Goal: Use online tool/utility: Use online tool/utility

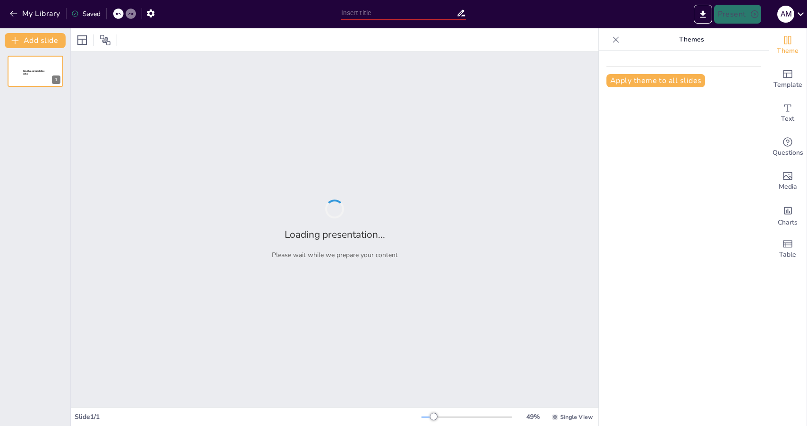
type input "Leveraging AI and Partnerships: A Roadmap for CHIL Femtech Center's Growth"
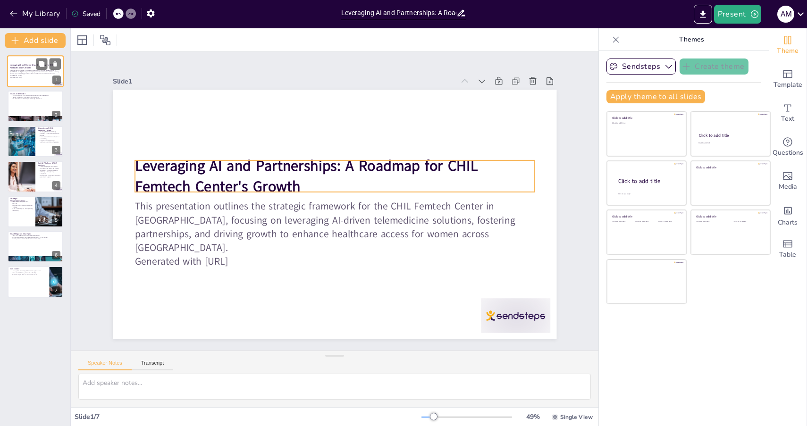
click at [34, 69] on p "Leveraging AI and Partnerships: A Roadmap for CHIL Femtech Center's Growth" at bounding box center [35, 66] width 51 height 5
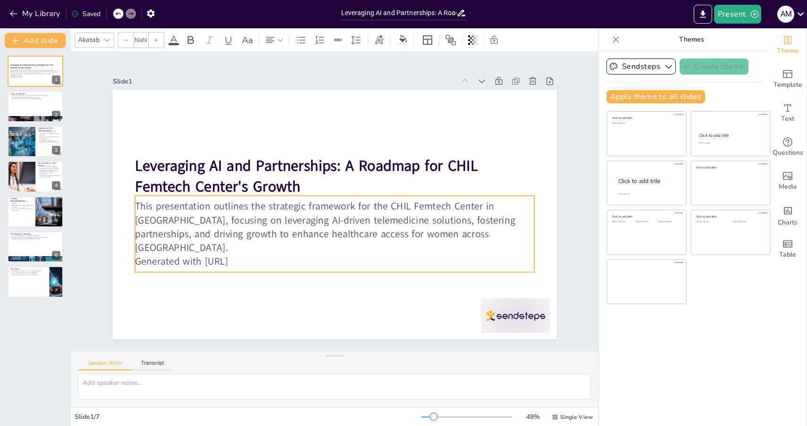
type input "32"
click at [262, 254] on p "Generated with [URL]" at bounding box center [279, 226] width 175 height 370
click at [258, 252] on p "Generated with [URL]" at bounding box center [321, 260] width 393 height 96
click at [258, 252] on p "Generated with [URL]" at bounding box center [277, 183] width 136 height 384
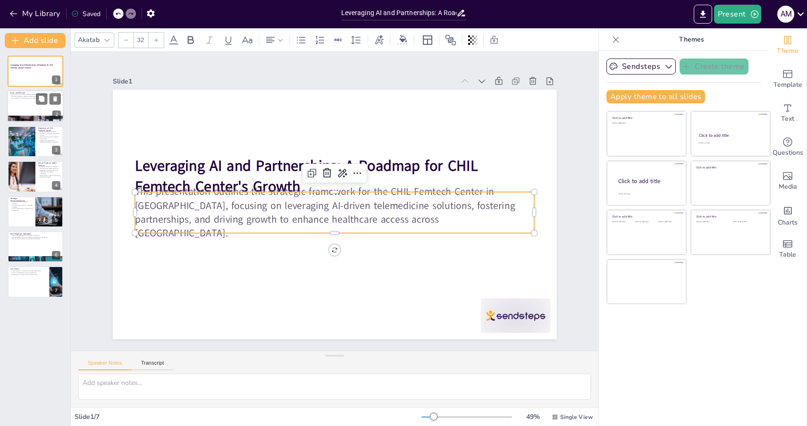
click at [21, 100] on div at bounding box center [35, 107] width 57 height 32
type textarea "The vision of CHIL Femtech Center is centered around acquiring clients and grow…"
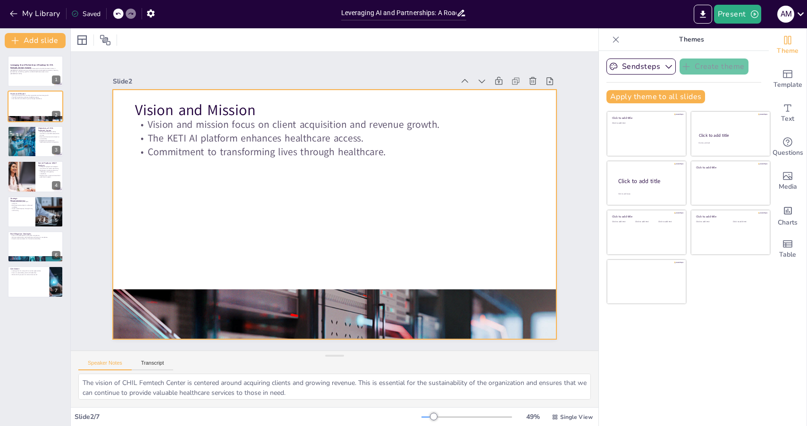
click at [198, 276] on div at bounding box center [321, 205] width 375 height 499
click at [238, 310] on div at bounding box center [267, 292] width 533 height 500
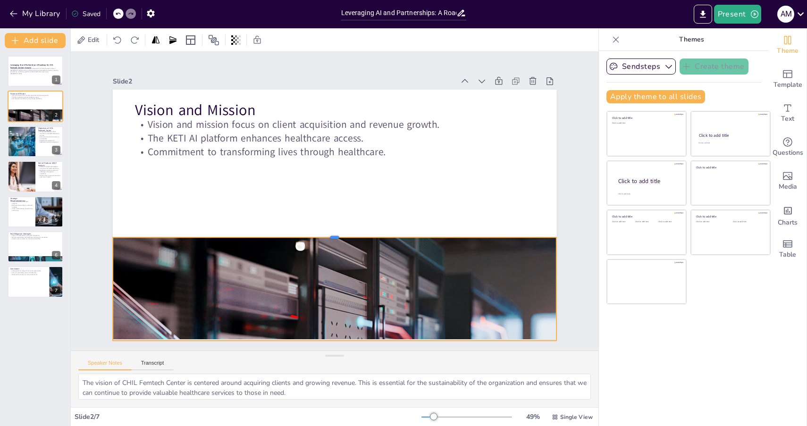
drag, startPoint x: 333, startPoint y: 290, endPoint x: 354, endPoint y: 237, distance: 56.8
click at [354, 237] on div at bounding box center [318, 229] width 388 height 228
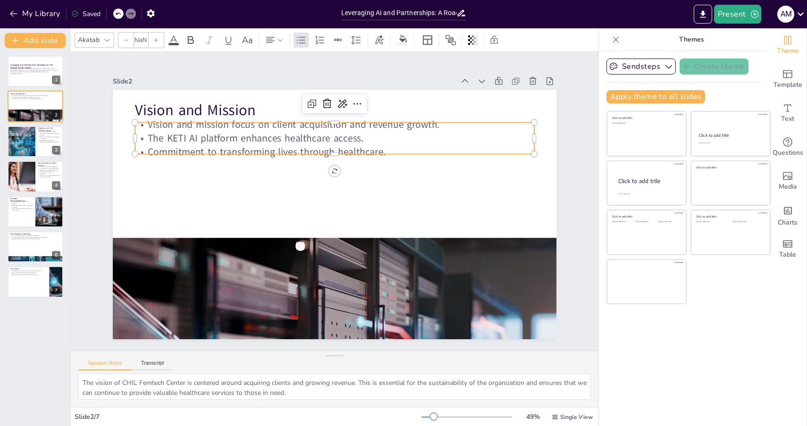
type input "32"
click at [220, 149] on p "Commitment to transforming lives through healthcare." at bounding box center [344, 153] width 393 height 97
click at [18, 149] on div at bounding box center [21, 141] width 48 height 32
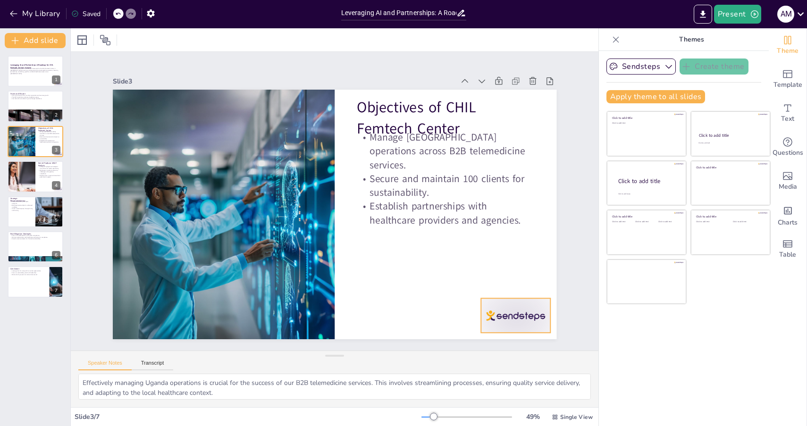
click at [473, 358] on div at bounding box center [433, 390] width 77 height 65
click at [27, 176] on div at bounding box center [21, 176] width 57 height 32
type textarea "The strengths identified in our SWOT analysis emphasize our technological innov…"
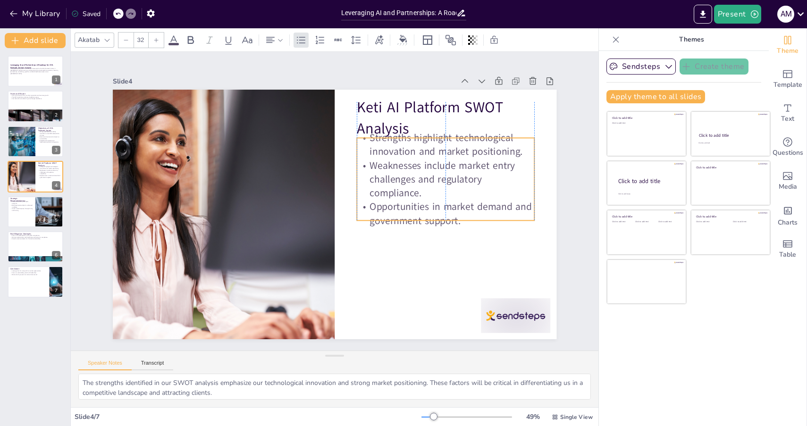
click at [406, 200] on p "Strengths highlight technological innovation and market positioning." at bounding box center [422, 288] width 81 height 177
click at [377, 158] on p "Strengths highlight technological innovation and market positioning." at bounding box center [457, 221] width 160 height 127
click at [448, 147] on p "Strengths highlight technological innovation and market positioning." at bounding box center [458, 195] width 173 height 97
drag, startPoint x: 373, startPoint y: 138, endPoint x: 408, endPoint y: 139, distance: 35.9
click at [408, 193] on div at bounding box center [438, 275] width 79 height 165
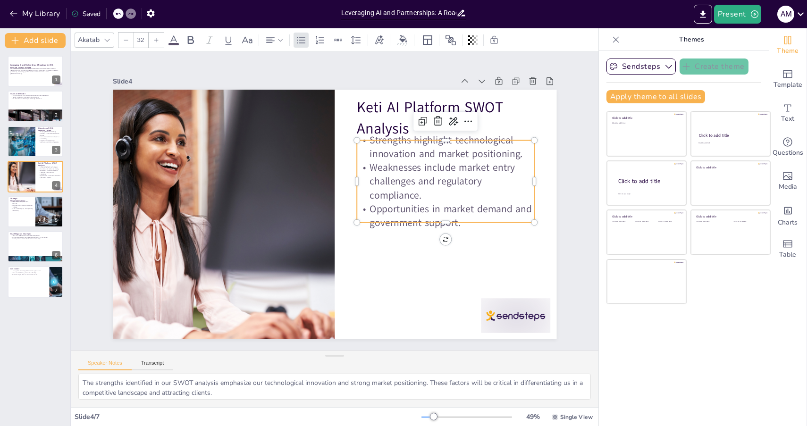
click at [443, 213] on p "Opportunities in market demand and government support." at bounding box center [422, 269] width 167 height 113
click at [443, 217] on p "Opportunities in market demand and government support." at bounding box center [407, 286] width 150 height 139
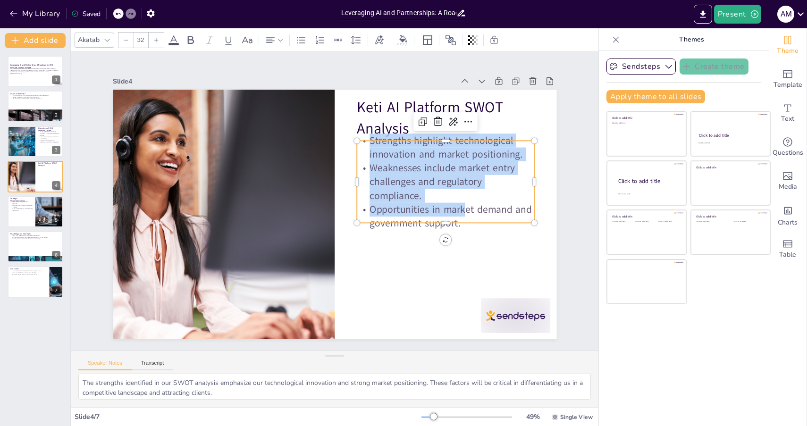
drag, startPoint x: 464, startPoint y: 215, endPoint x: 369, endPoint y: 143, distance: 118.9
click at [369, 173] on div "Strengths highlight technological innovation and market positioning. Weaknesses…" at bounding box center [423, 271] width 191 height 197
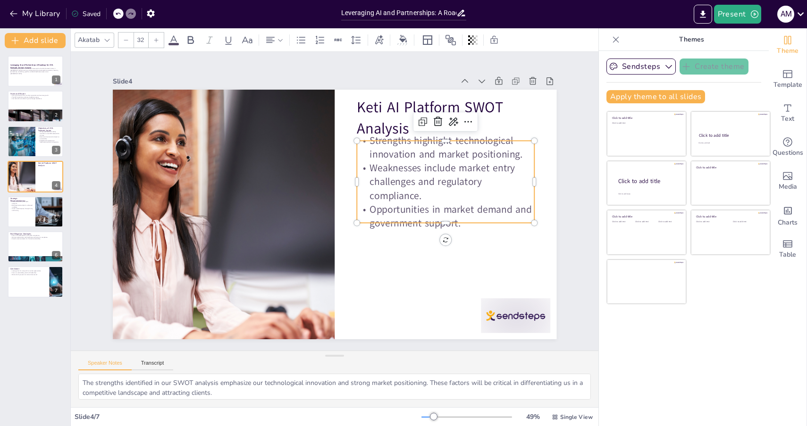
click at [125, 40] on icon at bounding box center [126, 40] width 6 height 6
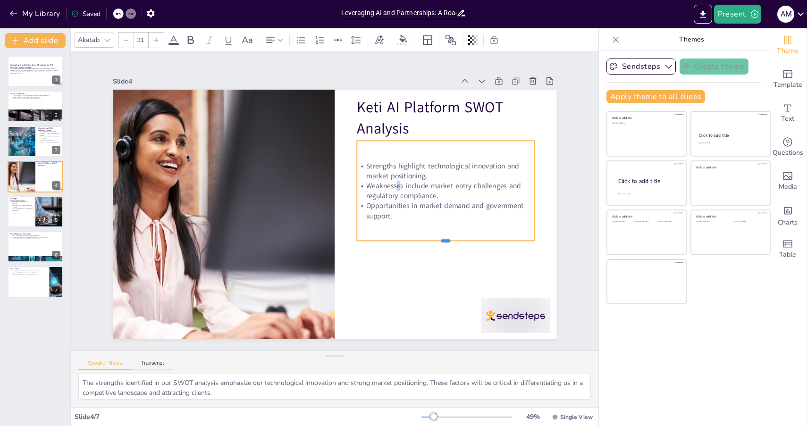
drag, startPoint x: 445, startPoint y: 201, endPoint x: 441, endPoint y: 242, distance: 40.8
click at [441, 226] on div at bounding box center [450, 171] width 148 height 110
drag, startPoint x: 362, startPoint y: 167, endPoint x: 364, endPoint y: 161, distance: 5.8
click at [310, 200] on p "Strengths highlight technological innovation and market positioning." at bounding box center [221, 219] width 179 height 39
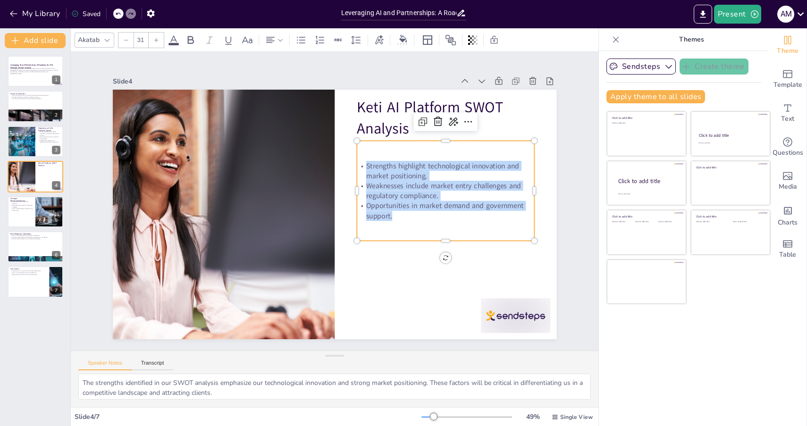
drag, startPoint x: 399, startPoint y: 217, endPoint x: 374, endPoint y: 157, distance: 64.9
click at [374, 210] on div "Strengths highlight technological innovation and market positioning. Weaknesses…" at bounding box center [367, 307] width 135 height 194
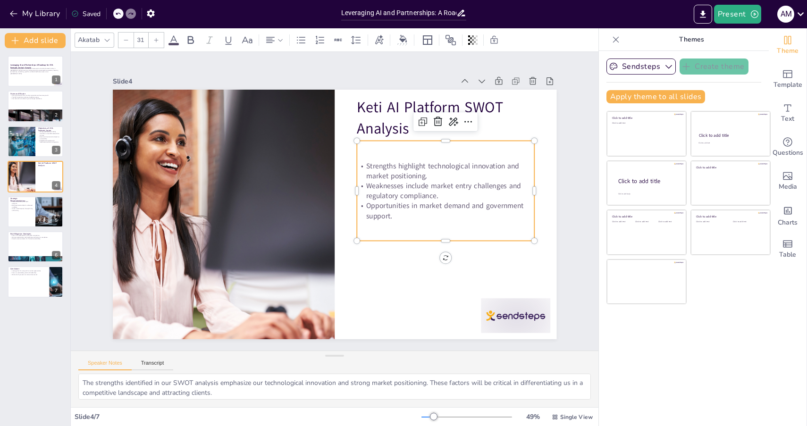
click at [155, 41] on icon at bounding box center [156, 40] width 6 height 6
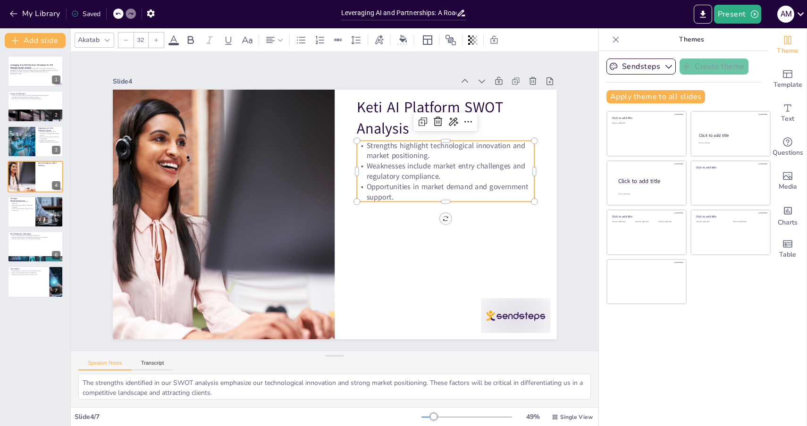
click at [155, 40] on icon at bounding box center [156, 40] width 6 height 6
type input "33"
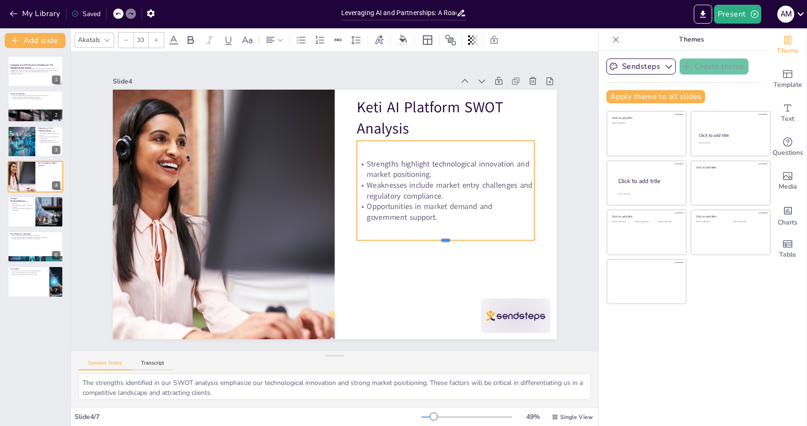
drag, startPoint x: 445, startPoint y: 205, endPoint x: 442, endPoint y: 240, distance: 34.5
click at [380, 241] on div at bounding box center [340, 319] width 79 height 165
click at [413, 150] on div "Strengths highlight technological innovation and market positioning. Weaknesses…" at bounding box center [443, 225] width 200 height 150
click at [458, 172] on p "Strengths highlight technological innovation and market positioning." at bounding box center [449, 193] width 178 height 58
click at [21, 149] on div at bounding box center [21, 141] width 48 height 32
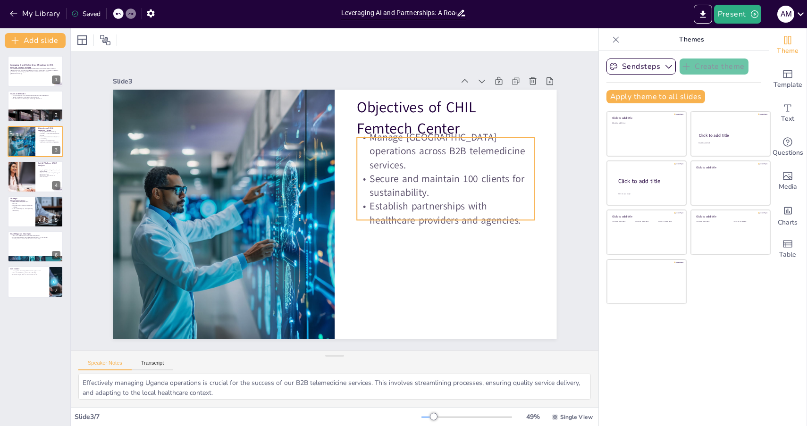
click at [316, 183] on p "Secure and maintain 100 clients for sustainability." at bounding box center [236, 148] width 160 height 126
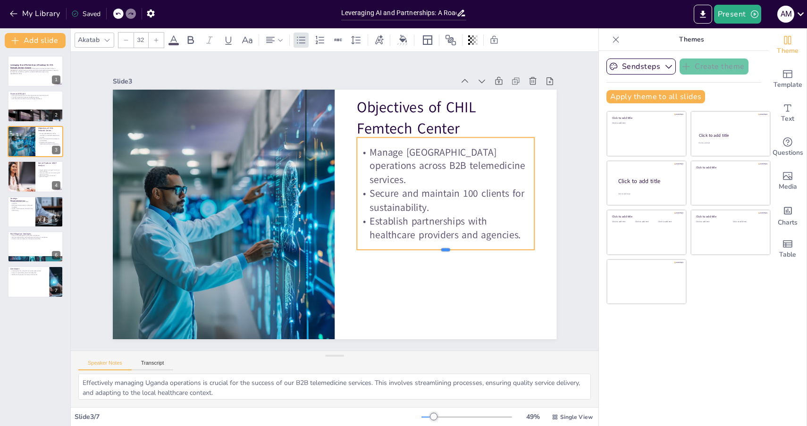
drag, startPoint x: 445, startPoint y: 221, endPoint x: 444, endPoint y: 251, distance: 29.7
click at [372, 251] on div at bounding box center [331, 323] width 79 height 165
click at [418, 192] on p "Manage [GEOGRAPHIC_DATA] operations across B2B telemedicine services." at bounding box center [420, 279] width 125 height 175
click at [38, 170] on button at bounding box center [41, 169] width 11 height 11
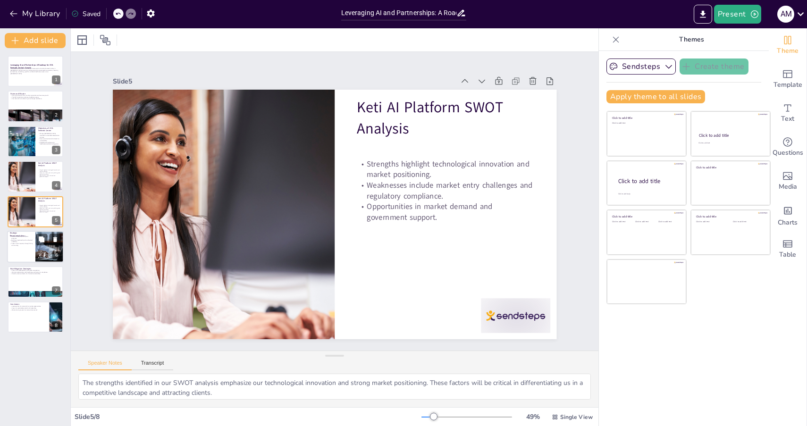
click at [18, 249] on div at bounding box center [35, 247] width 57 height 32
type textarea "Phasing our market entry through pilot programs will enable us to test our serv…"
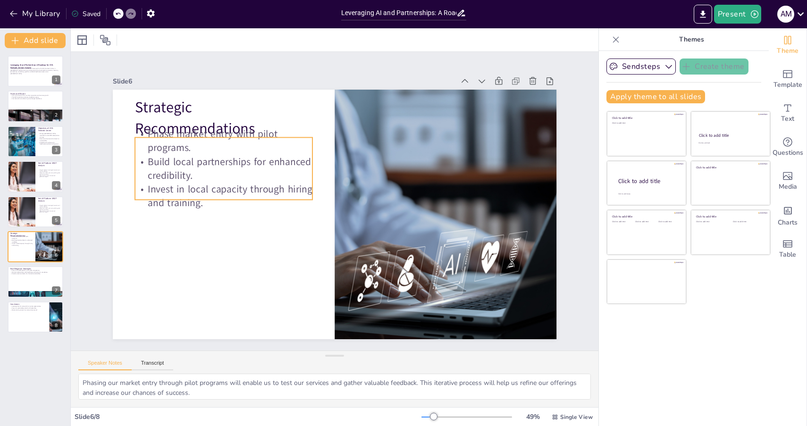
click at [208, 138] on p "Phase market entry with pilot programs." at bounding box center [247, 109] width 177 height 81
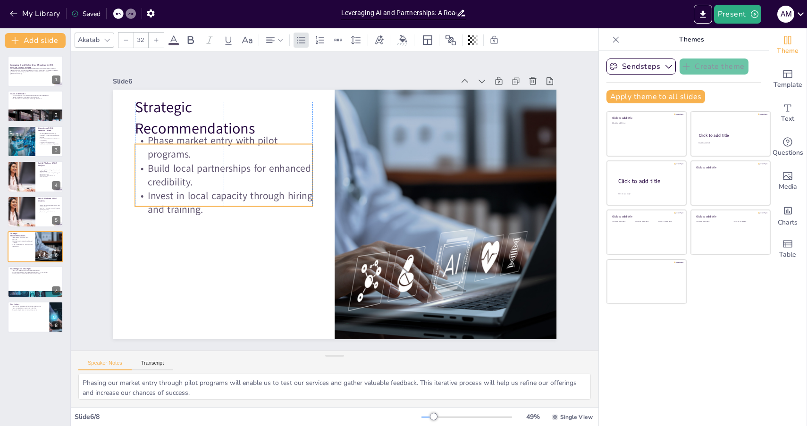
drag, startPoint x: 224, startPoint y: 139, endPoint x: 224, endPoint y: 145, distance: 6.6
click at [320, 247] on p "Phase market entry with pilot programs." at bounding box center [403, 303] width 167 height 113
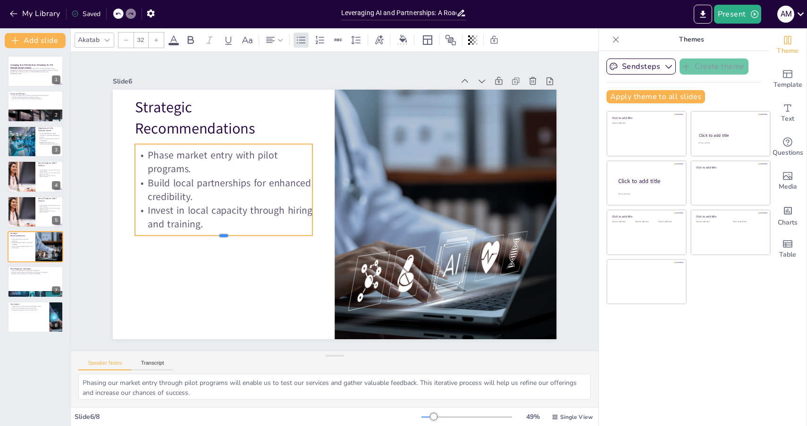
drag, startPoint x: 226, startPoint y: 209, endPoint x: 224, endPoint y: 238, distance: 29.3
click at [272, 183] on div at bounding box center [285, 94] width 26 height 177
click at [291, 105] on p "Strategic Recommendations" at bounding box center [255, 88] width 182 height 94
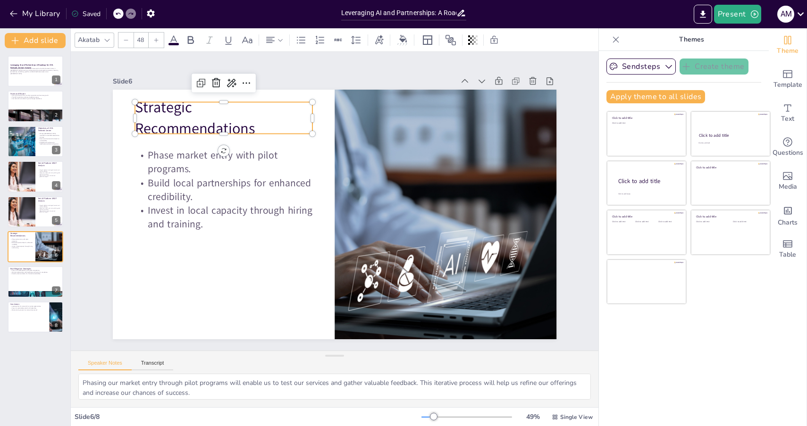
click at [346, 266] on p "Strategic Recommendations" at bounding box center [436, 296] width 181 height 60
click at [152, 126] on p "Strategic Recommendations" at bounding box center [243, 96] width 182 height 77
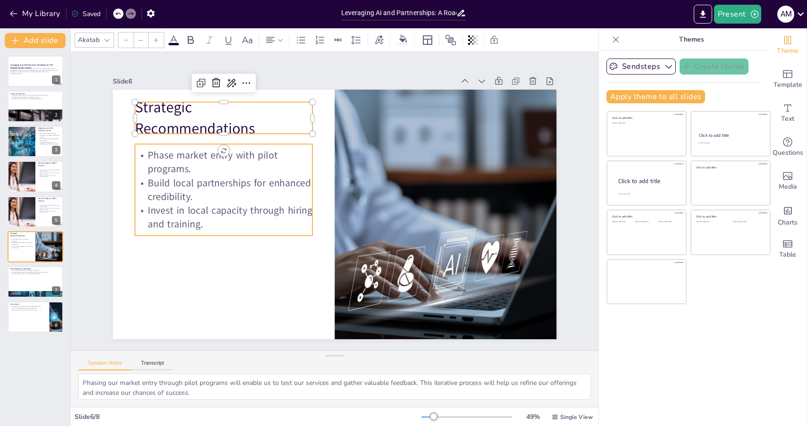
type input "32"
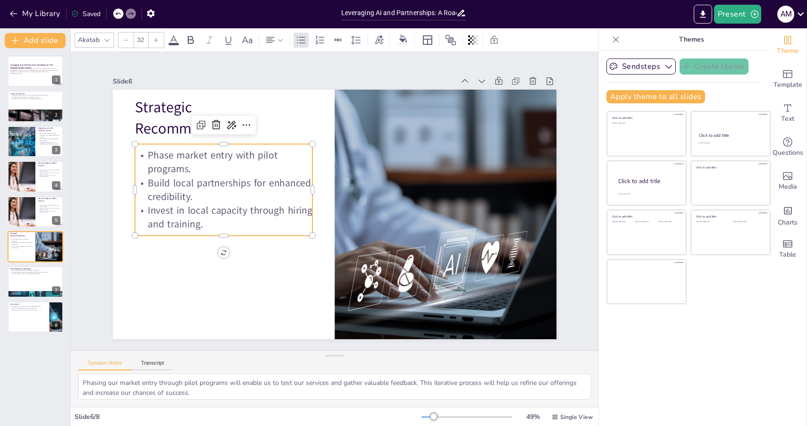
click at [316, 235] on p "Phase market entry with pilot programs." at bounding box center [391, 304] width 150 height 139
click at [367, 157] on p "Phase market entry with pilot programs." at bounding box center [416, 115] width 98 height 173
click at [177, 157] on p "Phase market entry with pilot programs." at bounding box center [248, 119] width 173 height 97
click at [177, 157] on p "Phase market entry with pilot programs." at bounding box center [240, 129] width 177 height 81
click at [282, 224] on p "Phase market entry with pilot programs." at bounding box center [296, 312] width 28 height 177
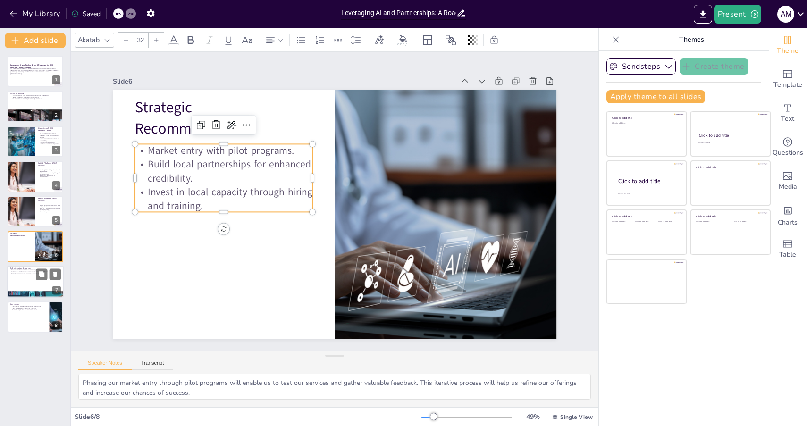
click at [16, 275] on p "Diversify revenue streams for financial sustainability." at bounding box center [35, 274] width 51 height 2
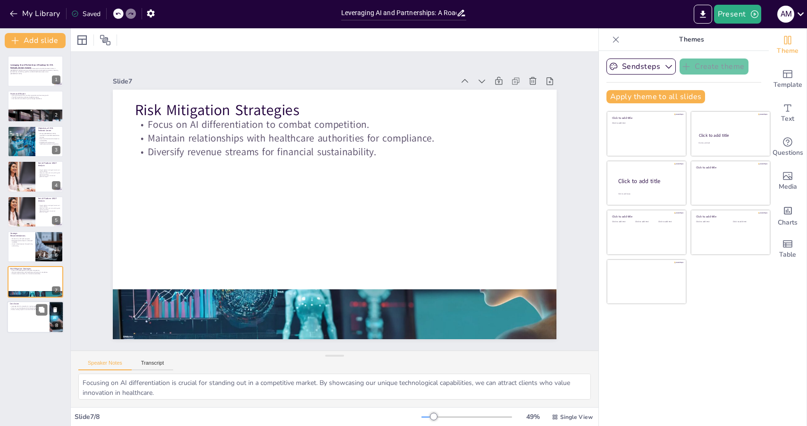
click at [17, 328] on div at bounding box center [35, 317] width 57 height 32
type textarea "Leveraging Keti AI’s strengths is crucial for capitalizing on market opportunit…"
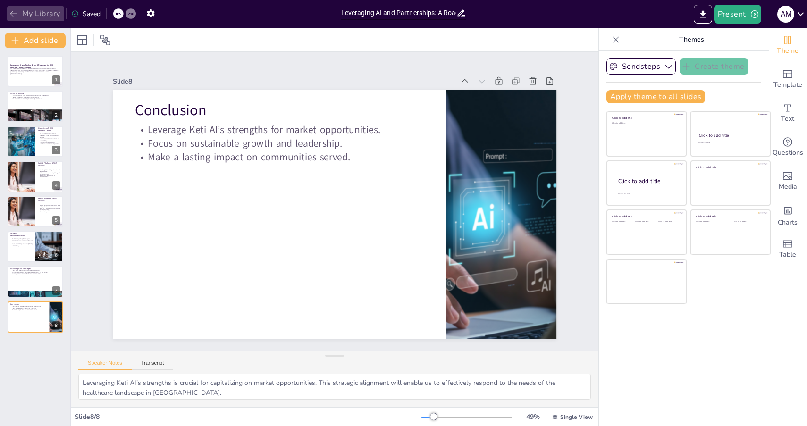
click at [10, 15] on icon "button" at bounding box center [13, 13] width 9 height 9
